Goal: Find specific page/section: Find specific page/section

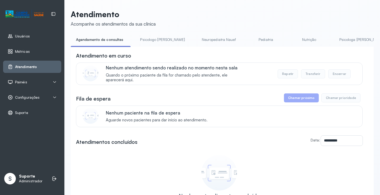
click at [26, 84] on span "Painéis" at bounding box center [21, 82] width 12 height 4
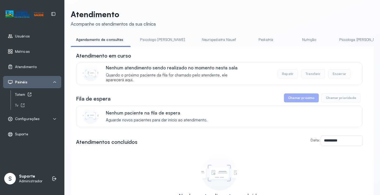
click at [25, 93] on div "Totem" at bounding box center [38, 94] width 46 height 4
